Goal: Navigation & Orientation: Find specific page/section

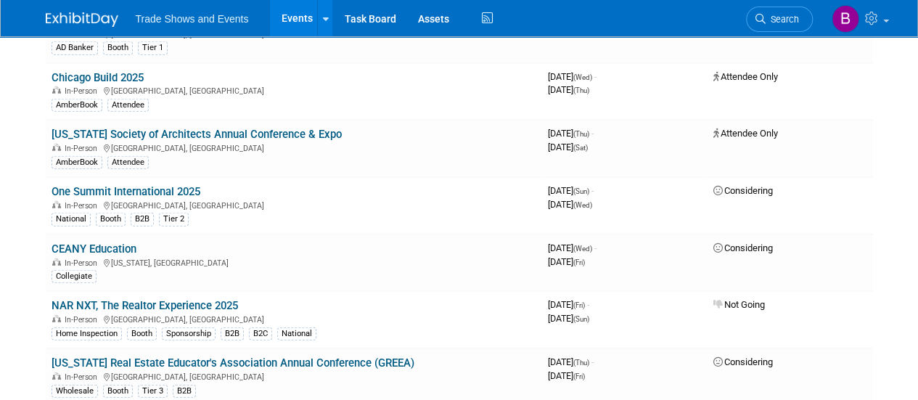
scroll to position [1888, 0]
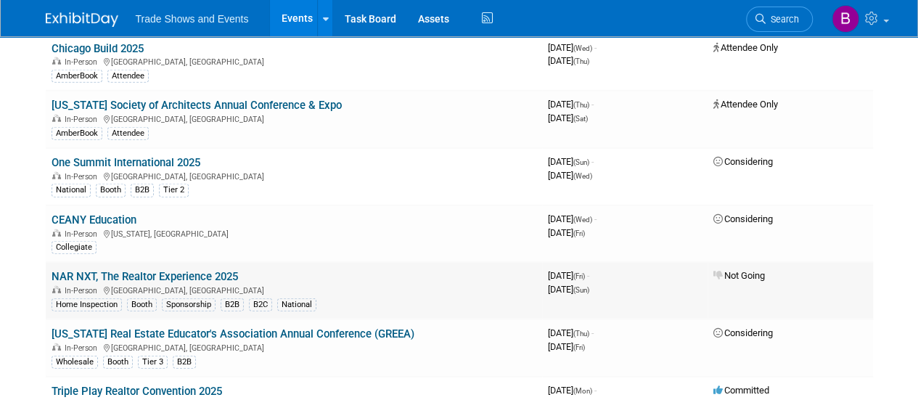
click at [181, 270] on link "NAR NXT, The Realtor Experience 2025" at bounding box center [145, 276] width 187 height 13
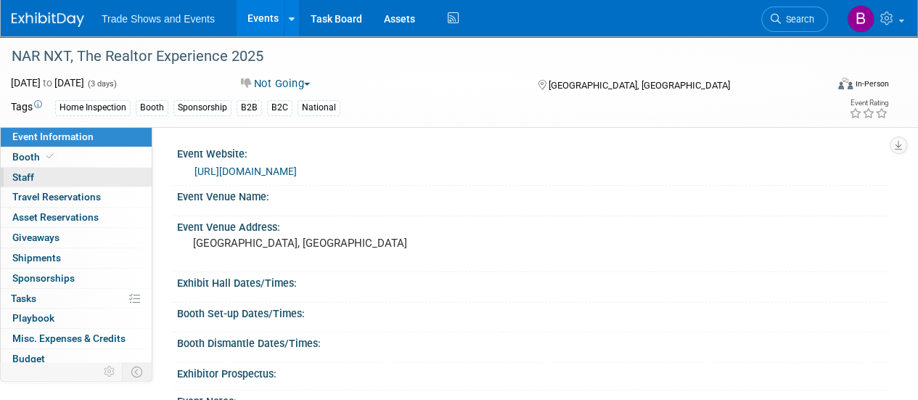
click at [30, 174] on span "Staff 0" at bounding box center [23, 177] width 22 height 12
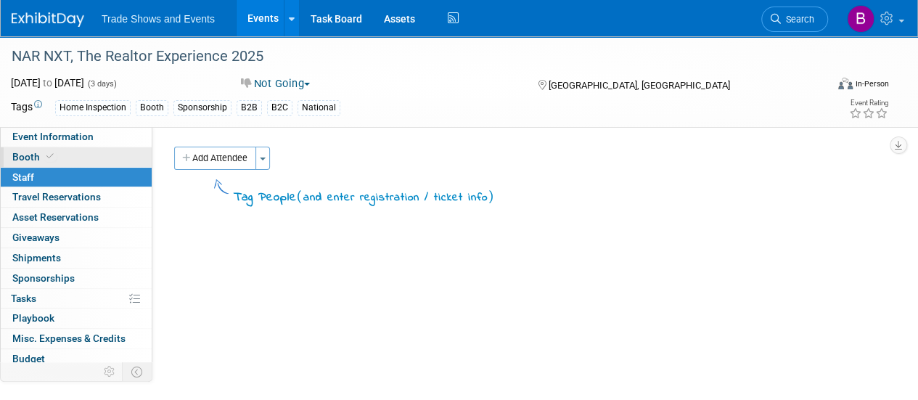
click at [27, 157] on span "Booth" at bounding box center [34, 157] width 44 height 12
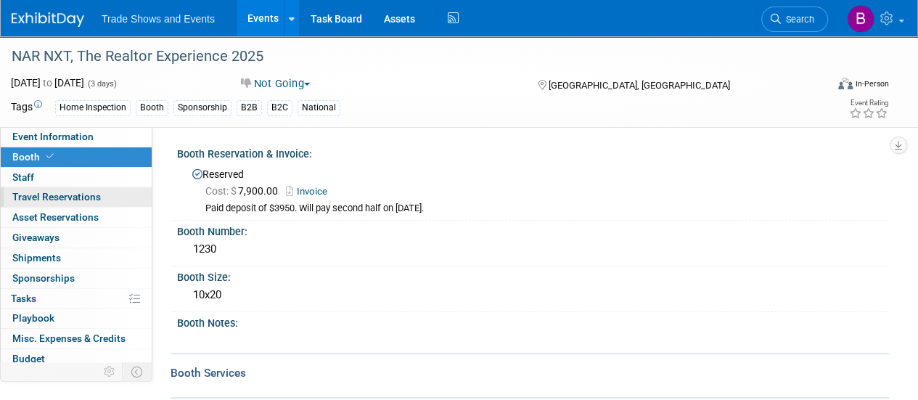
click at [68, 195] on span "Travel Reservations 0" at bounding box center [56, 197] width 89 height 12
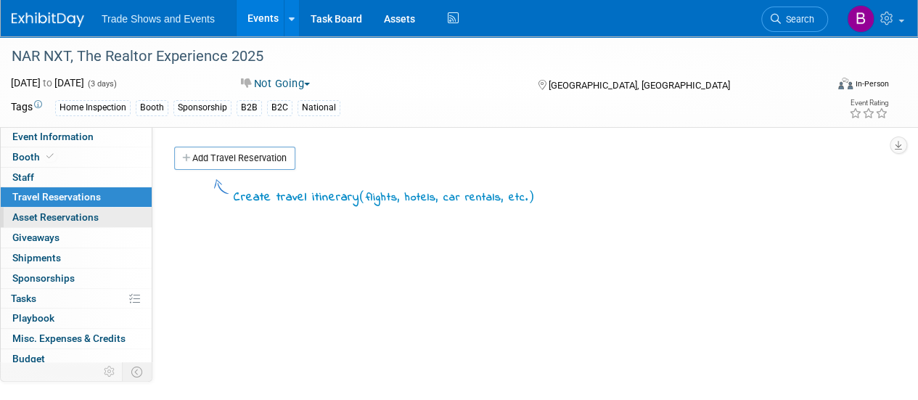
click at [68, 210] on link "0 Asset Reservations 0" at bounding box center [76, 218] width 151 height 20
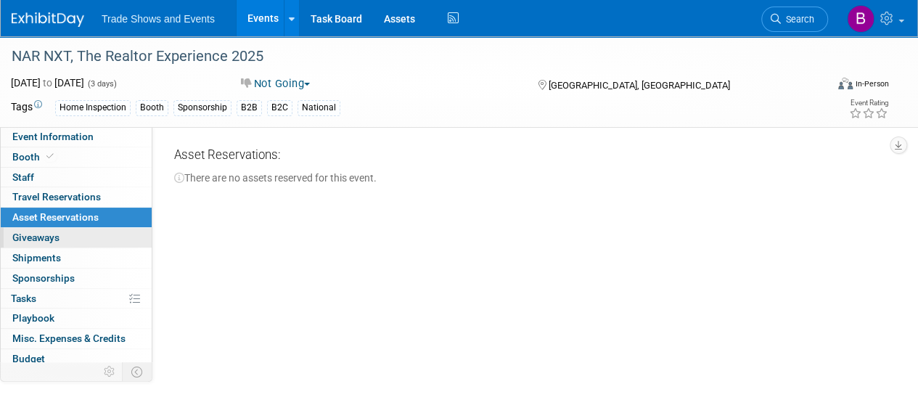
click at [52, 232] on span "Giveaways 0" at bounding box center [35, 238] width 47 height 12
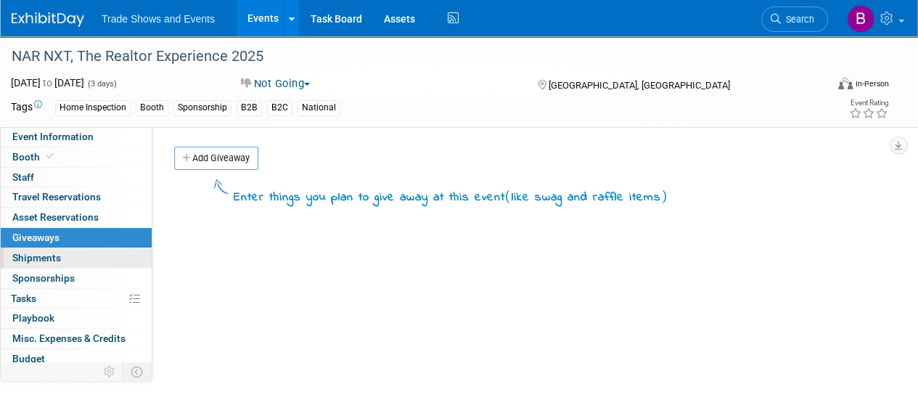
click at [24, 253] on span "Shipments 0" at bounding box center [36, 258] width 49 height 12
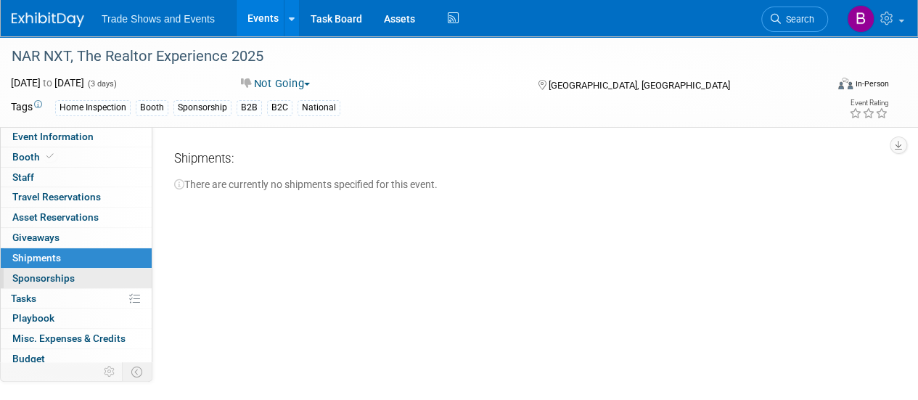
click at [24, 277] on span "Sponsorships 0" at bounding box center [43, 278] width 62 height 12
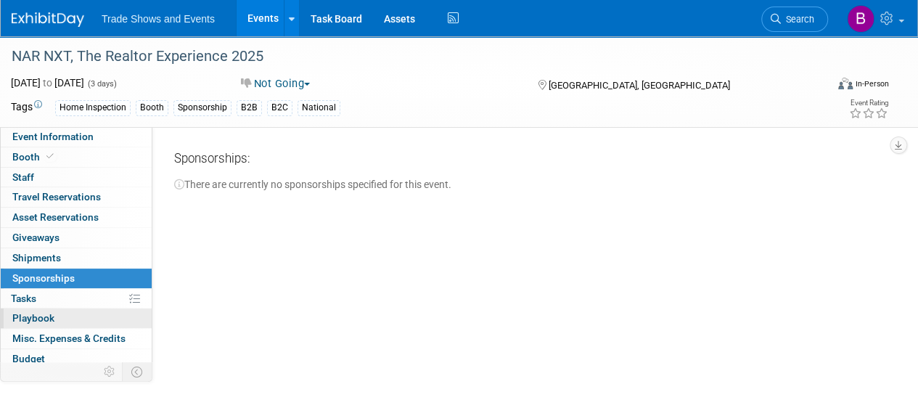
click at [24, 312] on span "Playbook 0" at bounding box center [33, 318] width 42 height 12
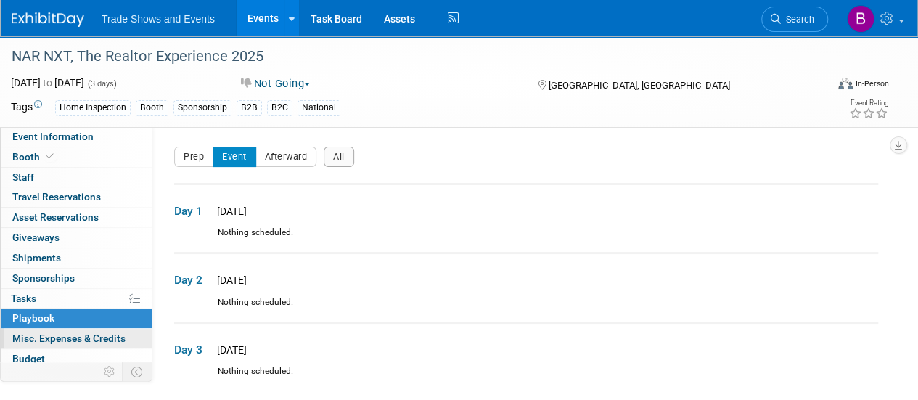
click at [32, 335] on span "Misc. Expenses & Credits 0" at bounding box center [68, 338] width 113 height 12
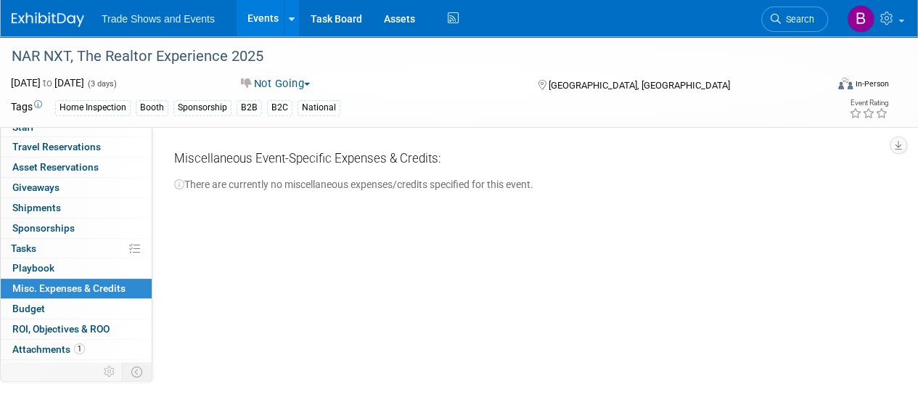
scroll to position [64, 0]
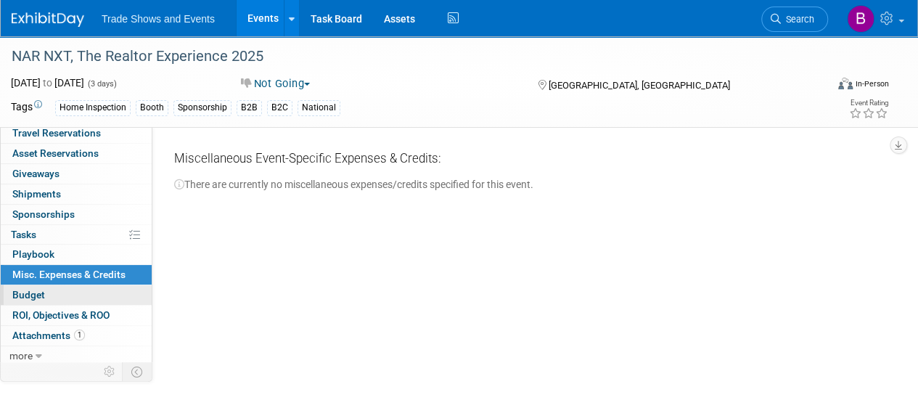
click at [24, 289] on span "Budget" at bounding box center [28, 295] width 33 height 12
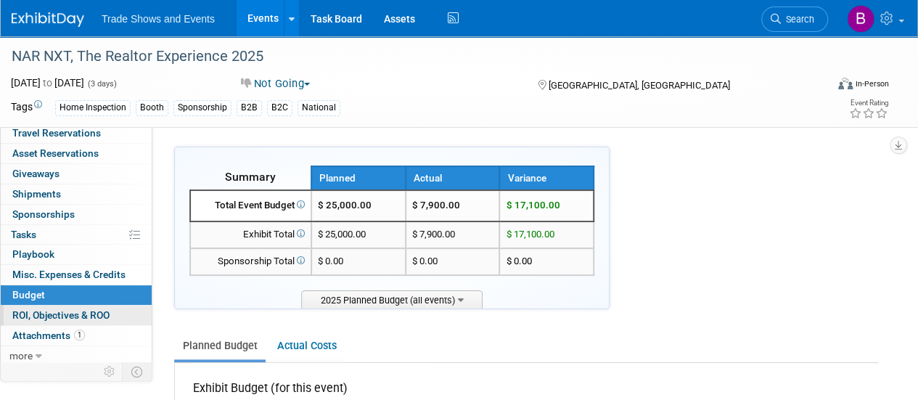
click at [35, 312] on span "ROI, Objectives & ROO 0" at bounding box center [60, 315] width 97 height 12
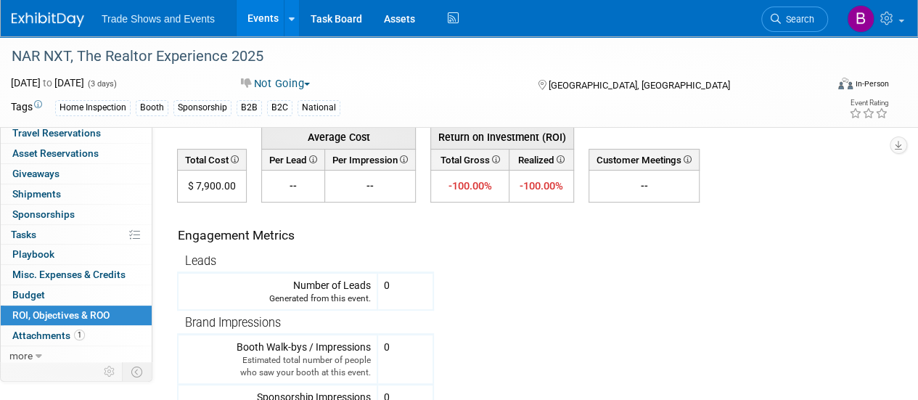
scroll to position [145, 0]
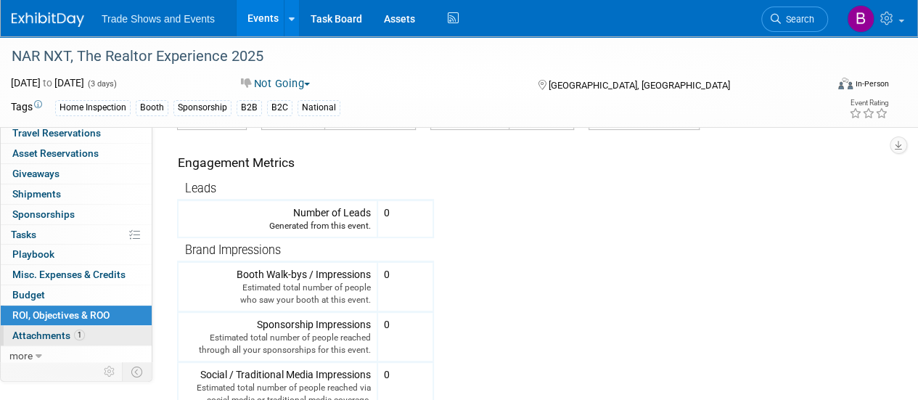
click at [37, 330] on span "Attachments 1" at bounding box center [48, 336] width 73 height 12
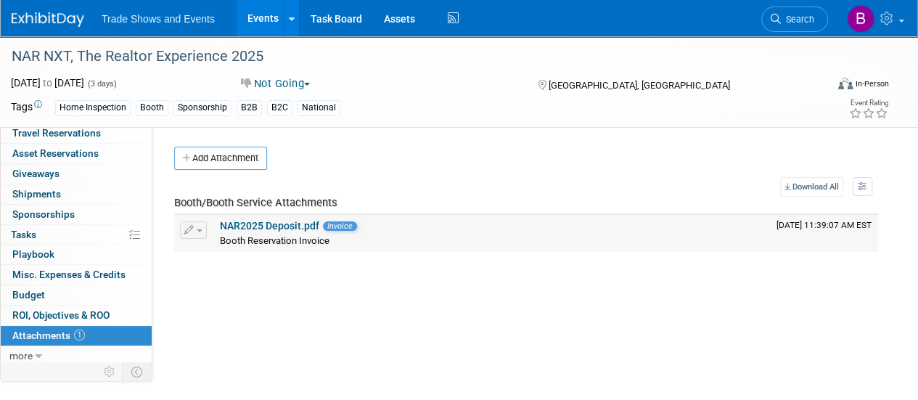
click at [284, 223] on link "NAR2025 Deposit.pdf" at bounding box center [269, 226] width 99 height 12
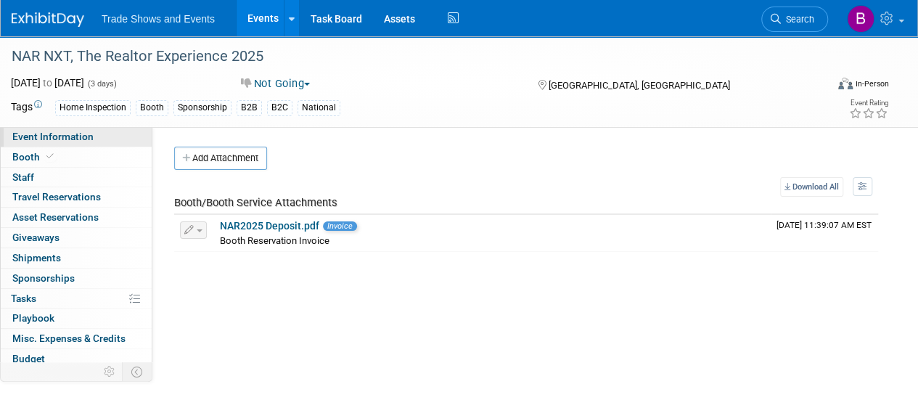
click at [68, 137] on span "Event Information" at bounding box center [52, 137] width 81 height 12
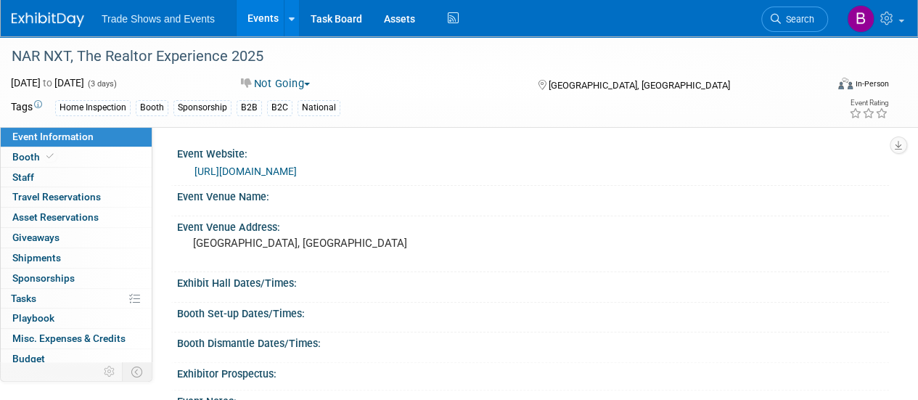
click at [240, 169] on link "[URL][DOMAIN_NAME]" at bounding box center [246, 172] width 102 height 12
